Goal: Transaction & Acquisition: Purchase product/service

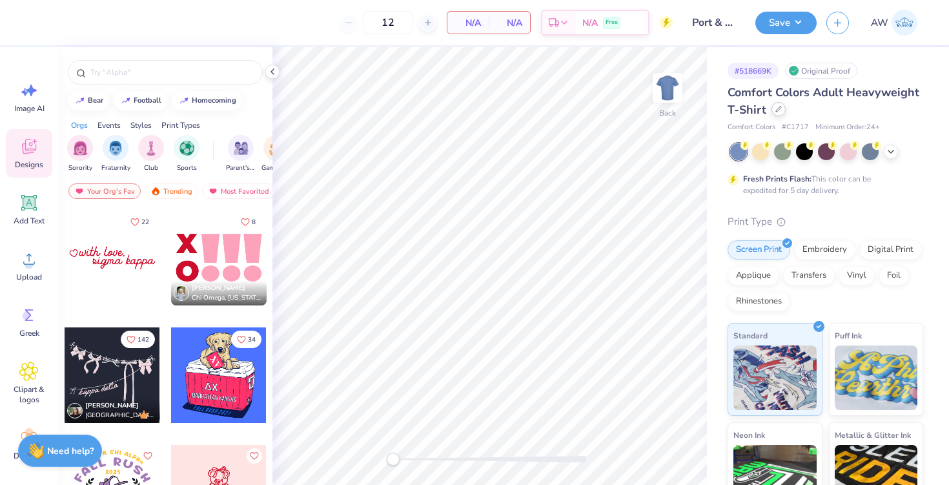
click at [780, 108] on icon at bounding box center [778, 109] width 5 height 5
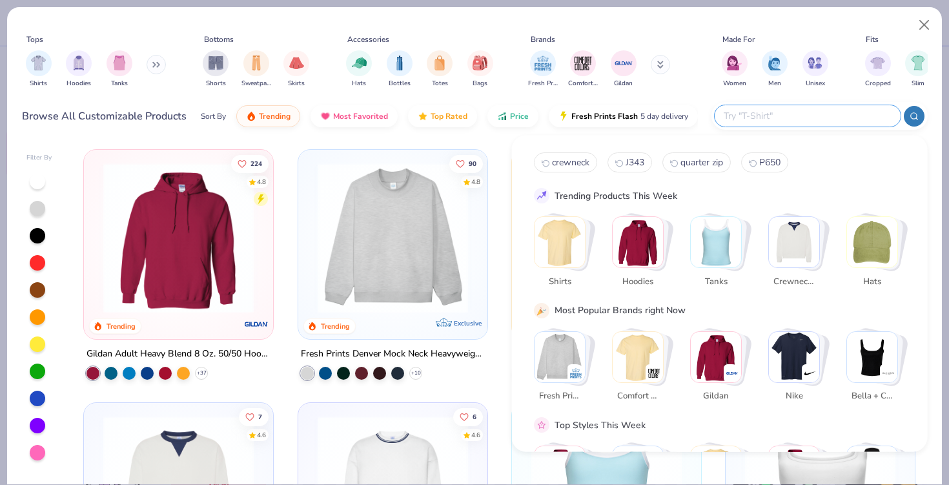
click at [809, 116] on input "text" at bounding box center [807, 115] width 169 height 15
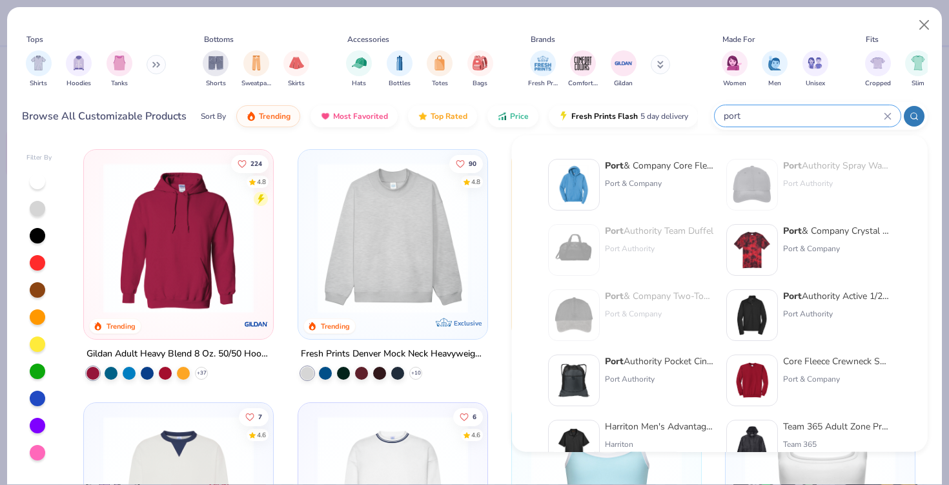
type input "port"
click at [665, 183] on div "Port & Company" at bounding box center [659, 184] width 108 height 12
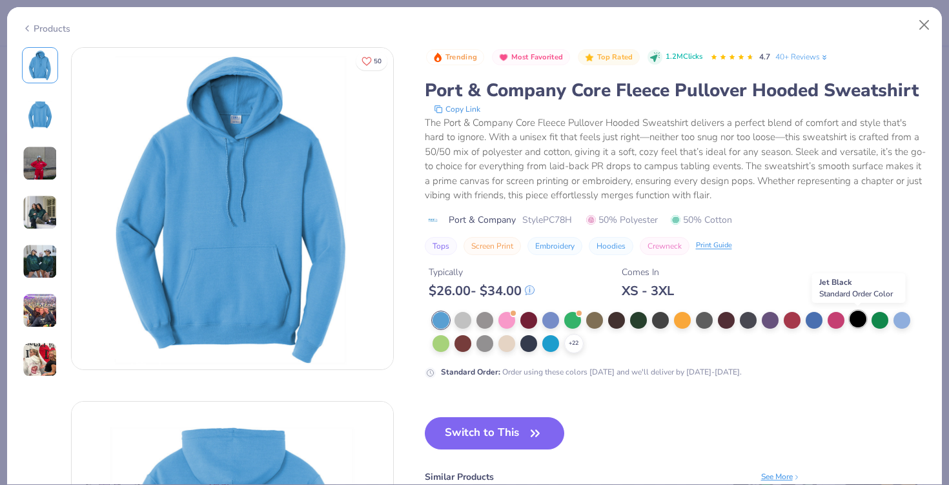
click at [851, 321] on div at bounding box center [858, 319] width 17 height 17
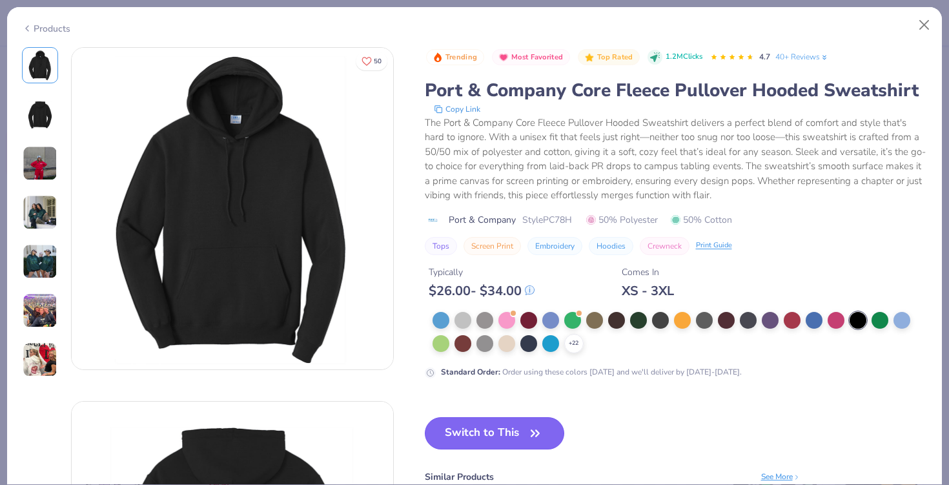
click at [501, 437] on button "Switch to This" at bounding box center [495, 433] width 140 height 32
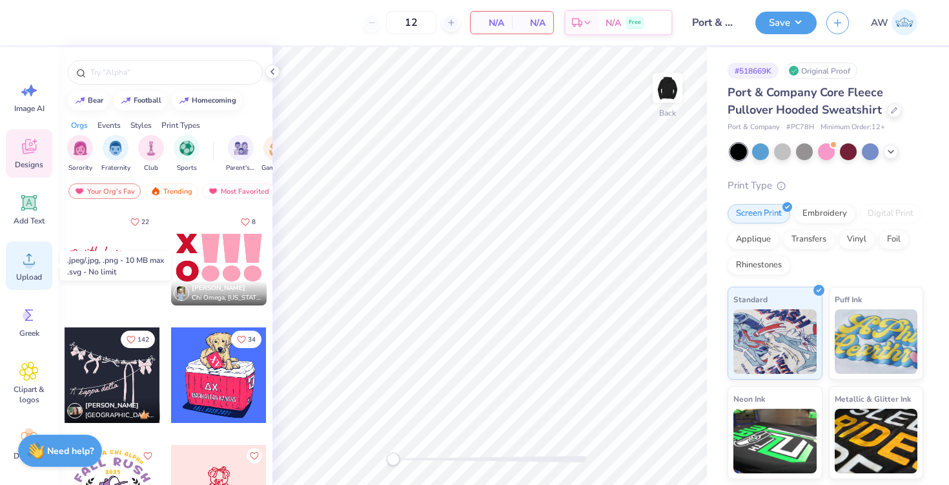
click at [31, 266] on circle at bounding box center [29, 264] width 9 height 9
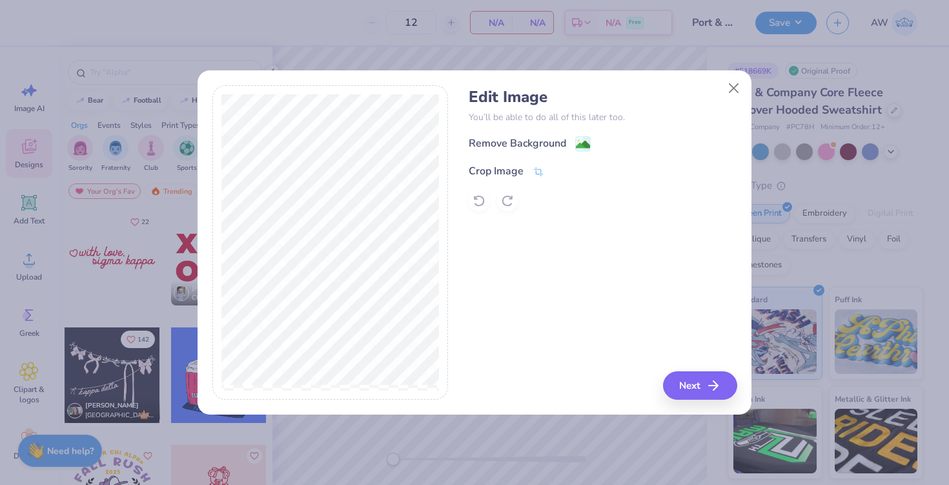
click at [533, 129] on div "Edit Image You’ll be able to do all of this later too. Remove Background Crop I…" at bounding box center [603, 149] width 268 height 123
click at [533, 138] on div "Remove Background" at bounding box center [518, 144] width 98 height 15
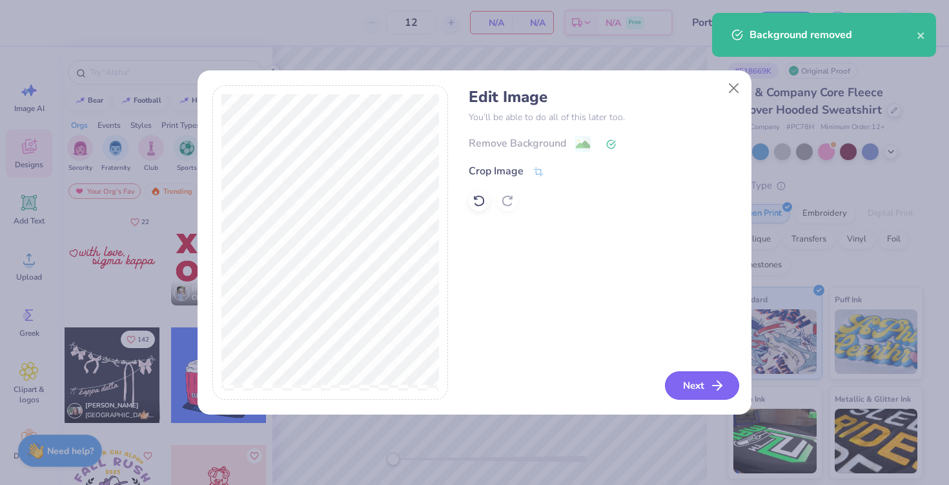
click at [700, 384] on button "Next" at bounding box center [702, 385] width 74 height 28
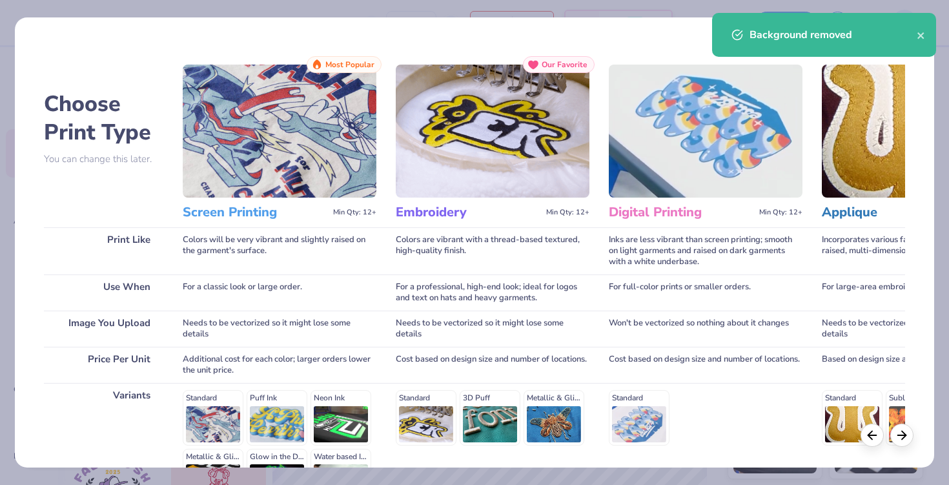
scroll to position [159, 0]
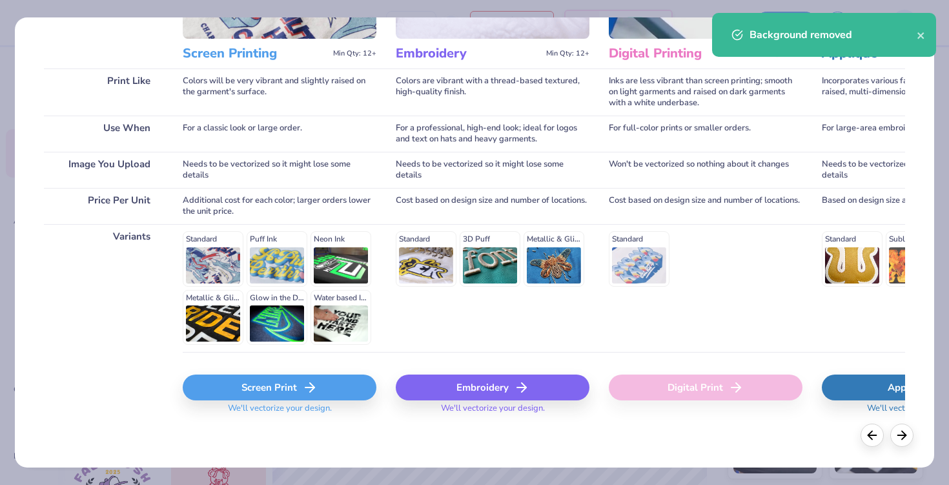
click at [242, 384] on div "Screen Print" at bounding box center [280, 388] width 194 height 26
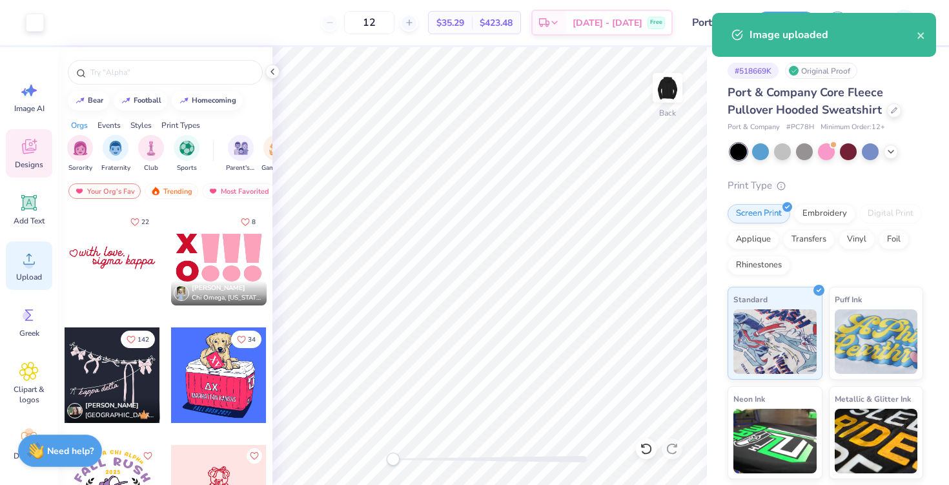
click at [17, 269] on div "Upload" at bounding box center [29, 266] width 46 height 48
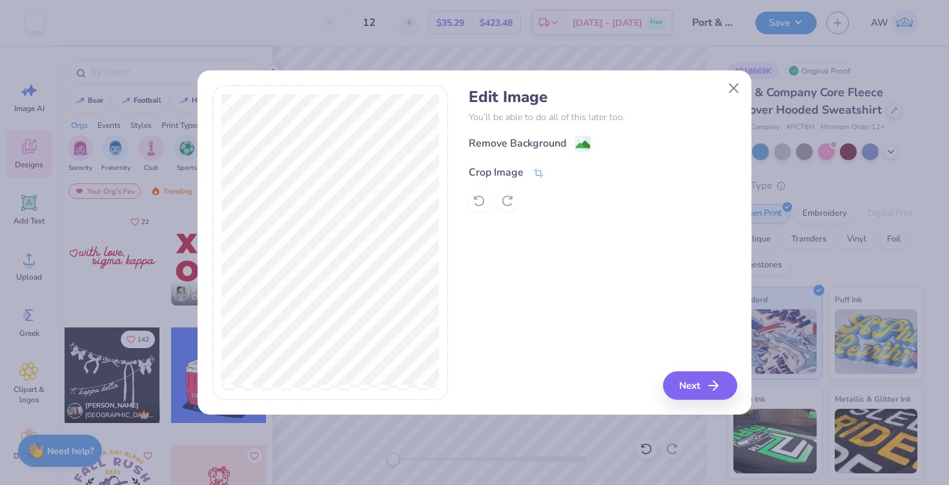
click at [525, 169] on div "Crop Image" at bounding box center [507, 172] width 76 height 15
click at [564, 178] on div at bounding box center [569, 170] width 32 height 15
click at [564, 174] on button at bounding box center [560, 171] width 14 height 14
click at [546, 139] on div "Remove Background" at bounding box center [518, 144] width 98 height 15
click at [681, 384] on button "Next" at bounding box center [702, 385] width 74 height 28
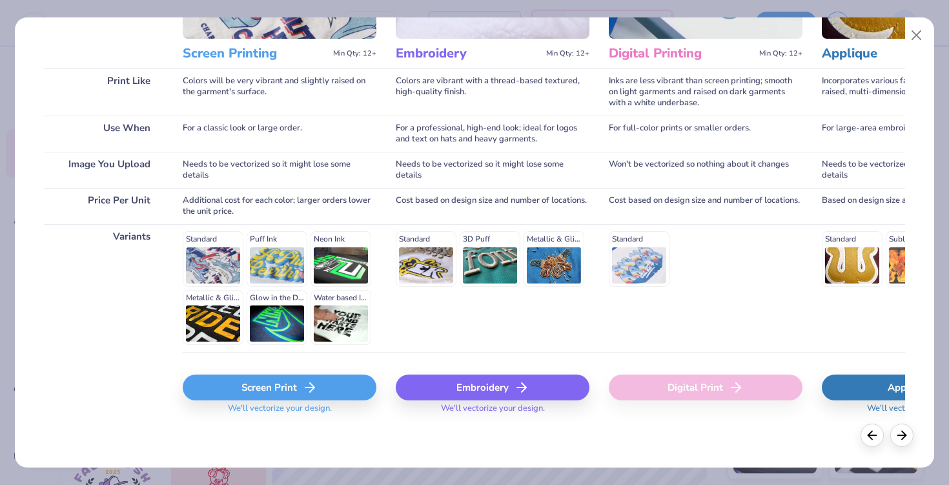
click at [322, 386] on div "Screen Print" at bounding box center [280, 388] width 194 height 26
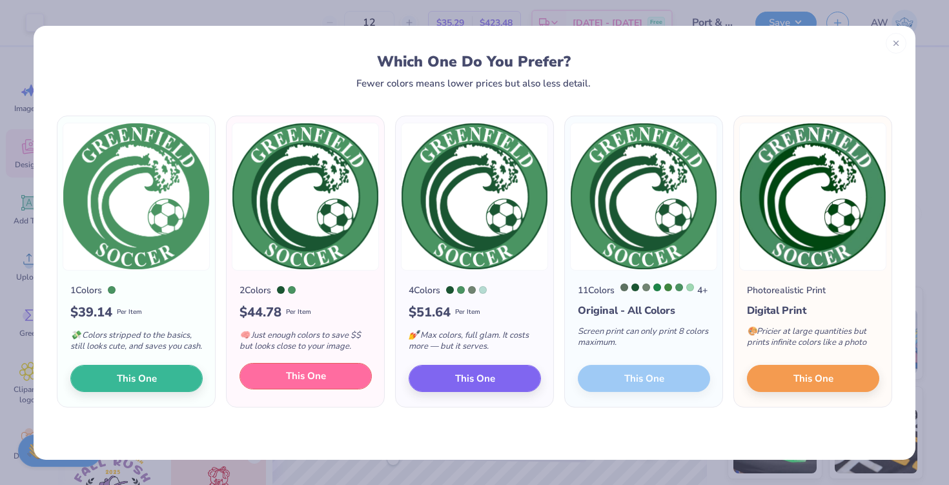
click at [283, 387] on button "This One" at bounding box center [306, 376] width 132 height 27
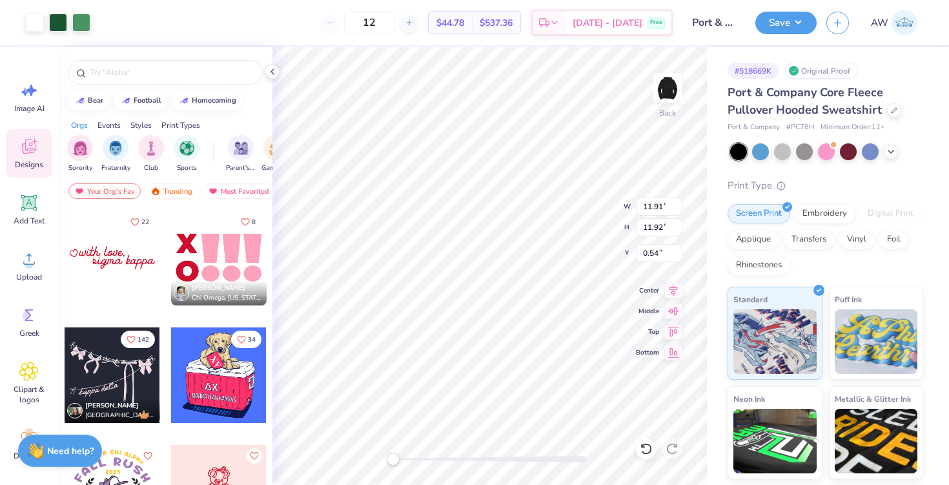
type input "6.26"
type input "6.27"
type input "6.19"
type input "5.21"
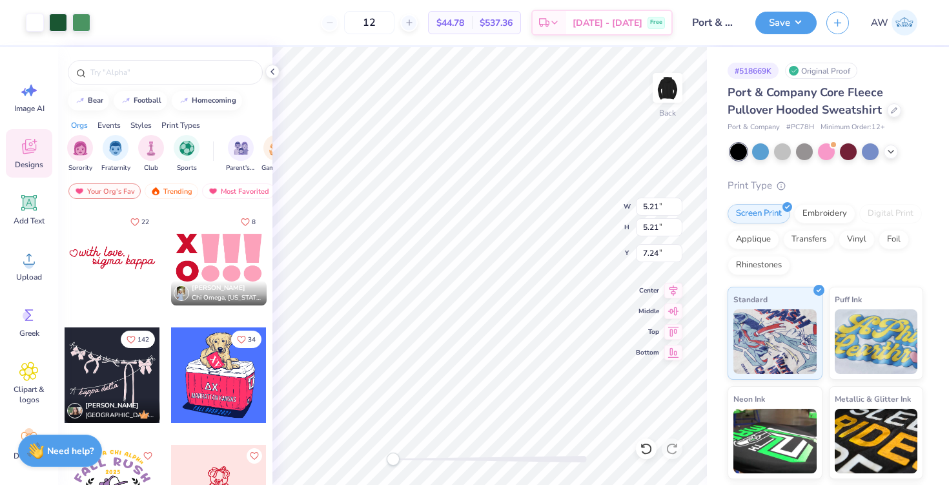
type input "1.29"
type input "4.95"
type input "4.96"
type input "1.54"
click at [778, 19] on button "Save" at bounding box center [786, 21] width 61 height 23
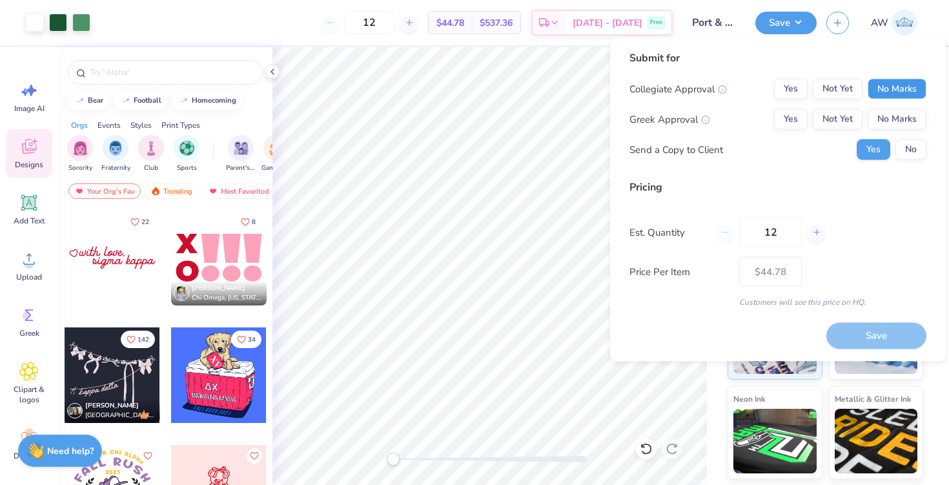
click at [898, 83] on button "No Marks" at bounding box center [897, 89] width 59 height 21
click at [898, 113] on button "No Marks" at bounding box center [897, 119] width 59 height 21
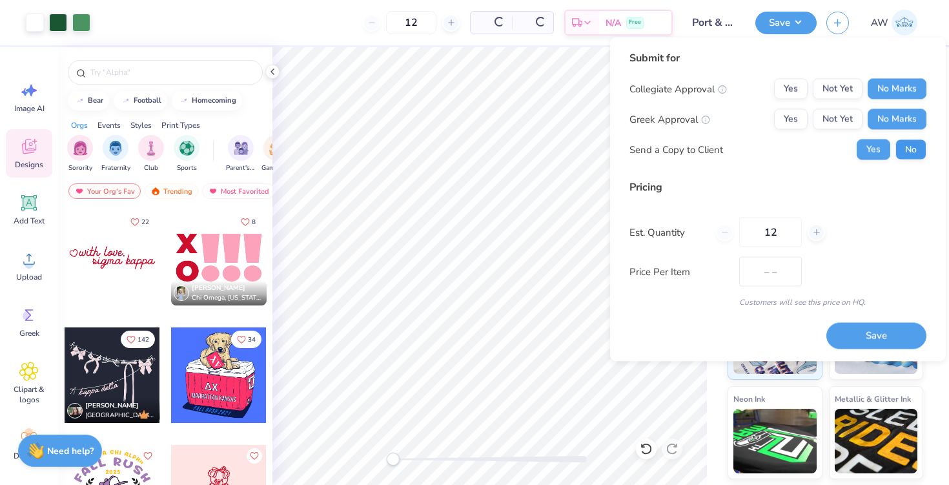
type input "$44.78"
click at [911, 147] on button "No" at bounding box center [911, 149] width 31 height 21
click at [768, 240] on input "12" at bounding box center [770, 233] width 63 height 30
click at [775, 237] on input "12" at bounding box center [770, 233] width 63 height 30
type input "1"
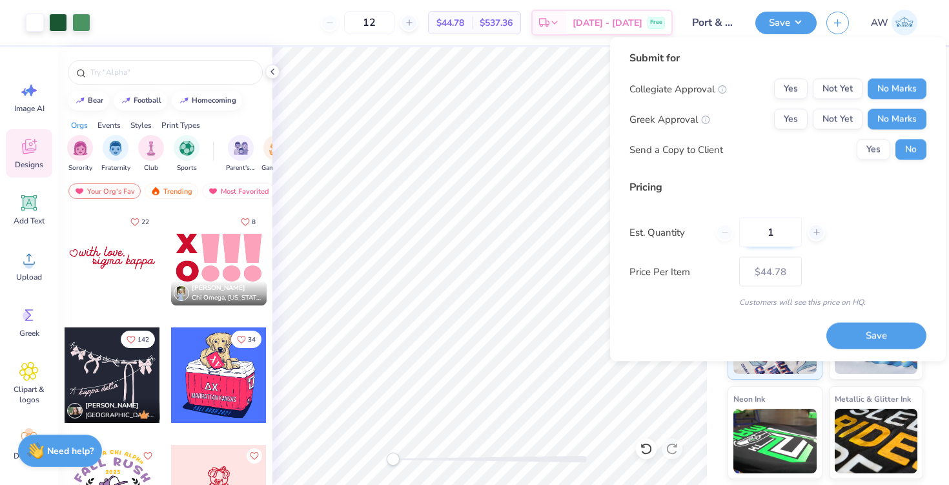
type input "1"
type input "0"
type input "040"
type input "40"
type input "$27.45"
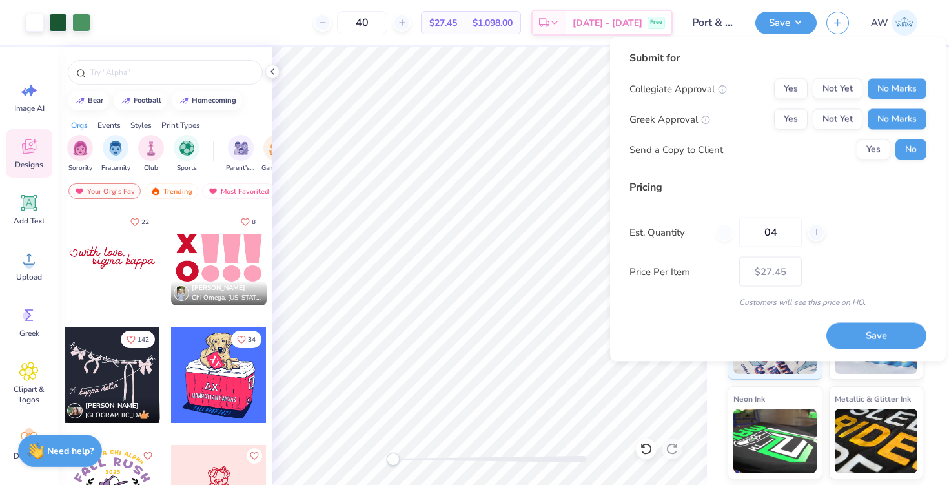
type input "0"
type input "040"
type input "40"
type input "$27.45"
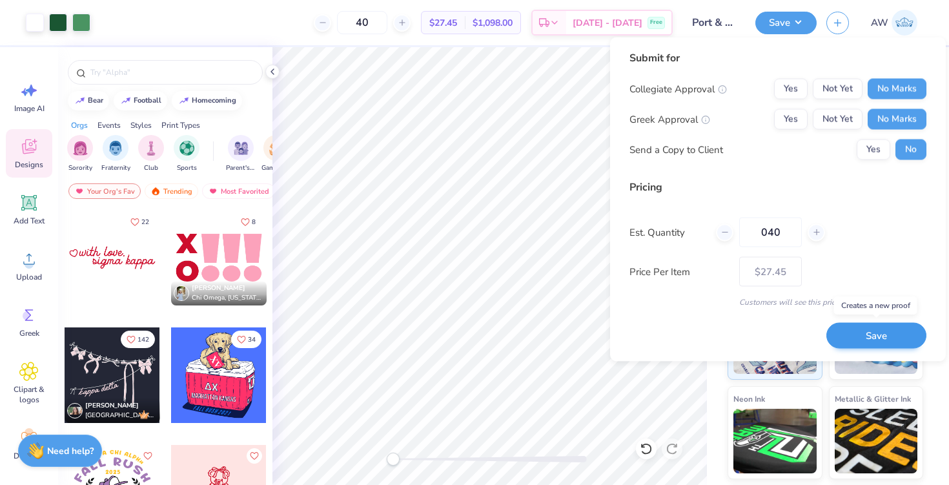
type input "040"
click at [858, 338] on button "Save" at bounding box center [877, 335] width 100 height 26
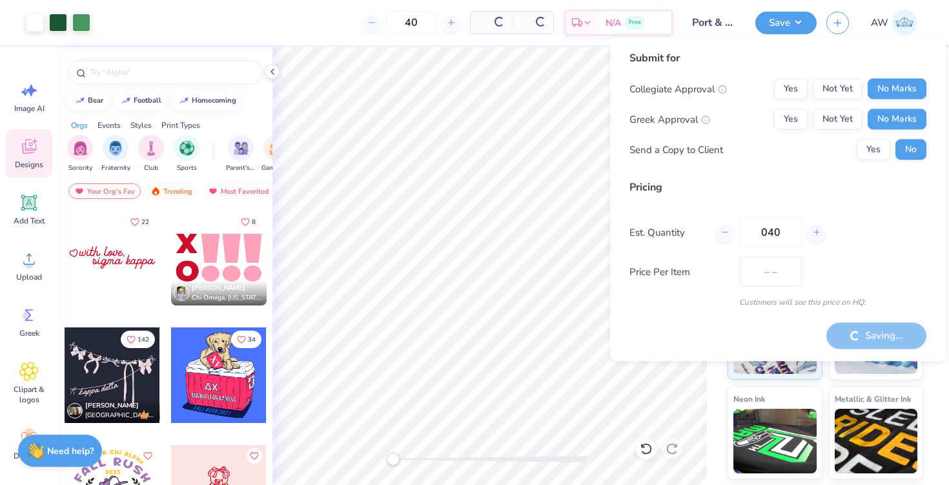
type input "$27.45"
